Goal: Register for event/course

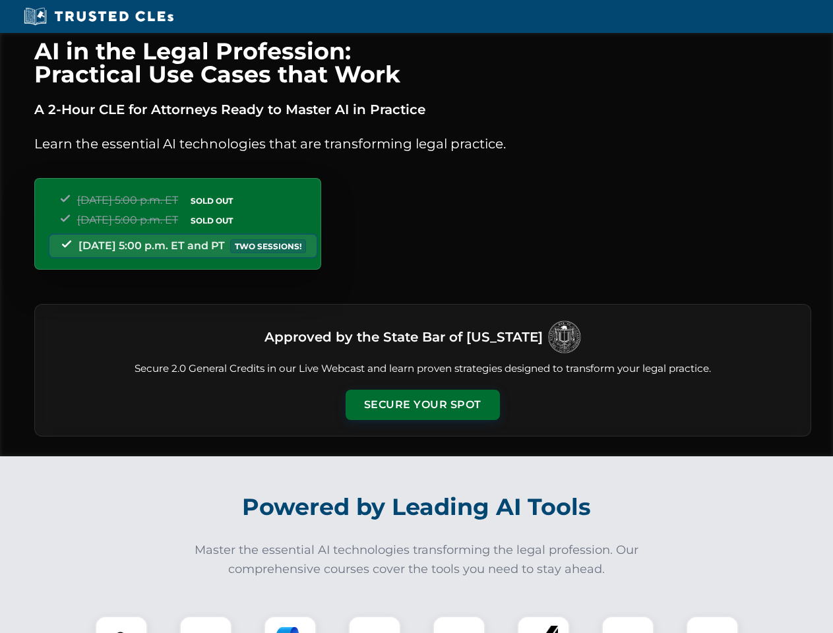
click at [422, 405] on button "Secure Your Spot" at bounding box center [423, 405] width 154 height 30
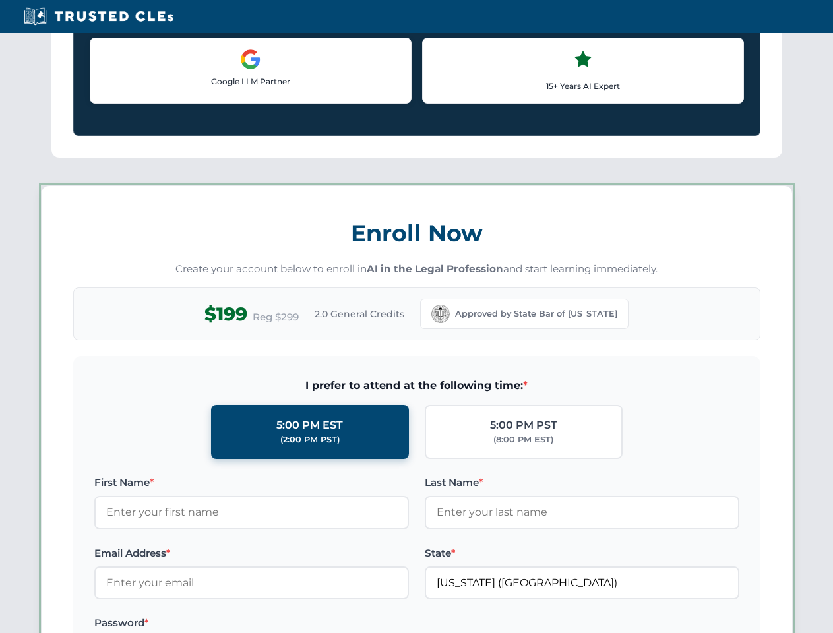
scroll to position [1143, 0]
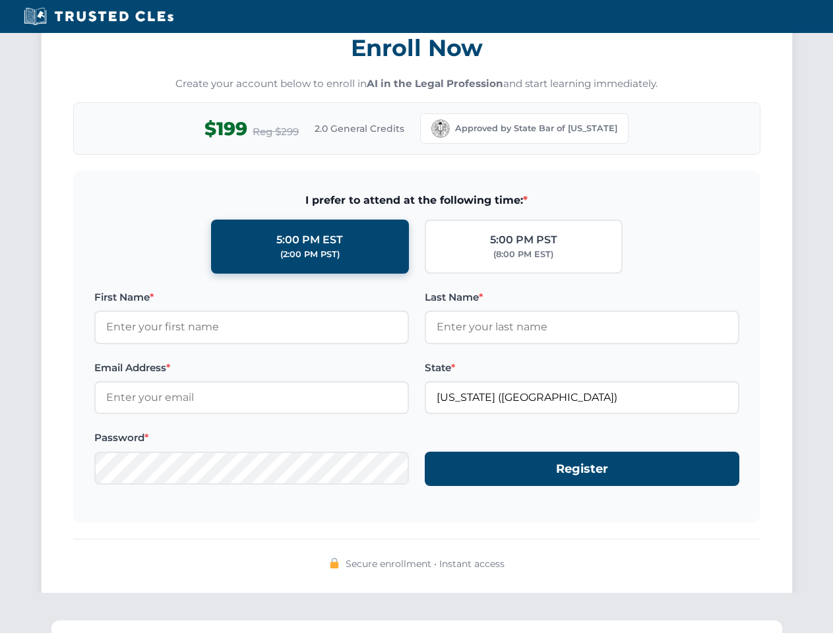
click at [121, 625] on div "AI in the Legal Profession: Practical Use Cases that Work A 2-Hour CLE for Atto…" at bounding box center [416, 433] width 833 height 3086
